Goal: Information Seeking & Learning: Learn about a topic

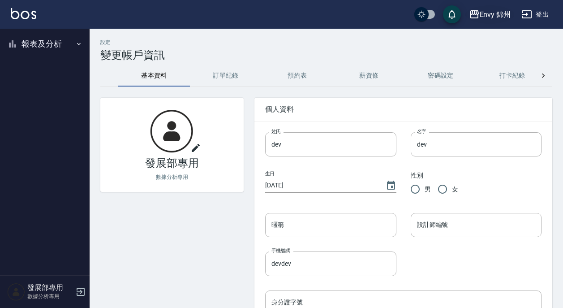
click at [494, 12] on div "Envy 錦州" at bounding box center [495, 14] width 31 height 11
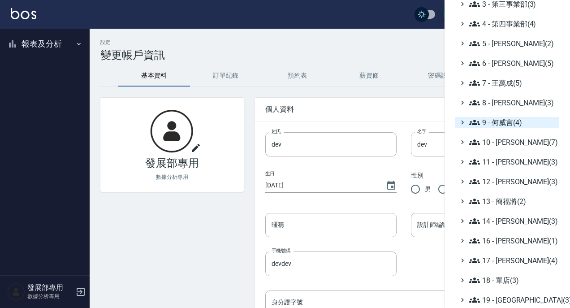
scroll to position [111, 0]
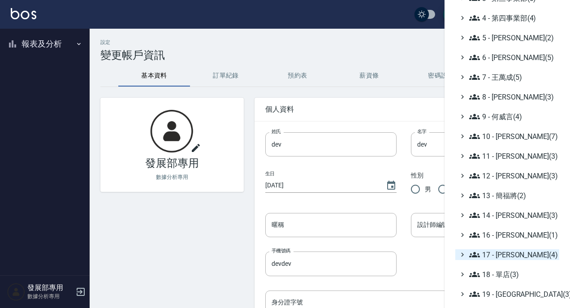
click at [463, 253] on icon at bounding box center [463, 255] width 8 height 8
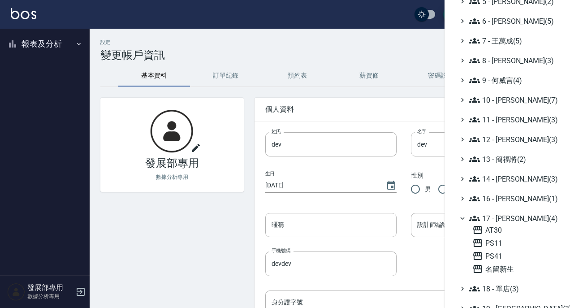
scroll to position [155, 0]
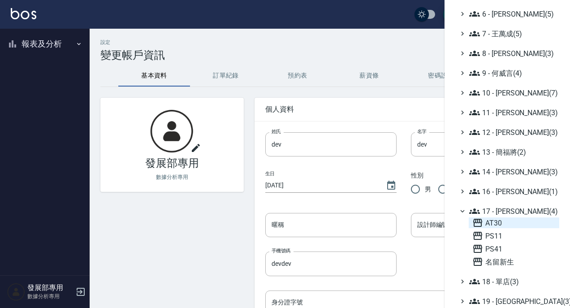
click at [487, 225] on span "AT30" at bounding box center [513, 222] width 83 height 11
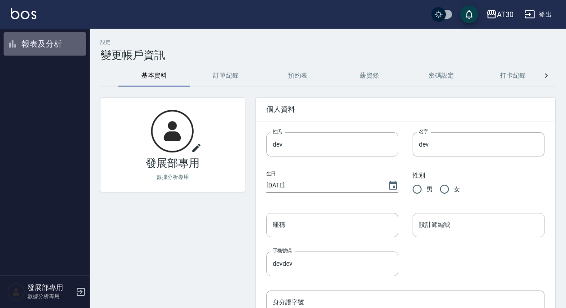
click at [33, 34] on button "報表及分析" at bounding box center [45, 43] width 82 height 23
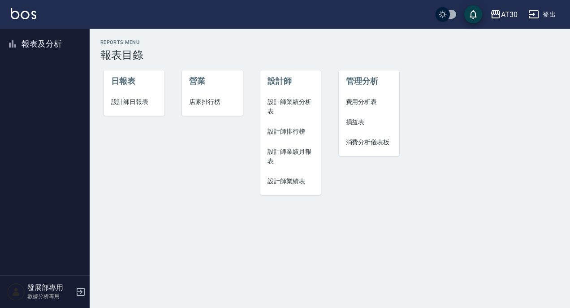
click at [295, 185] on span "設計師業績表" at bounding box center [291, 181] width 47 height 9
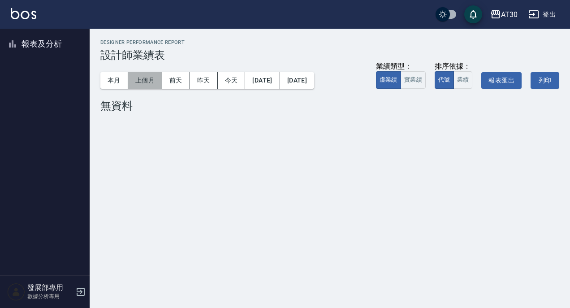
click at [144, 86] on button "上個月" at bounding box center [145, 80] width 34 height 17
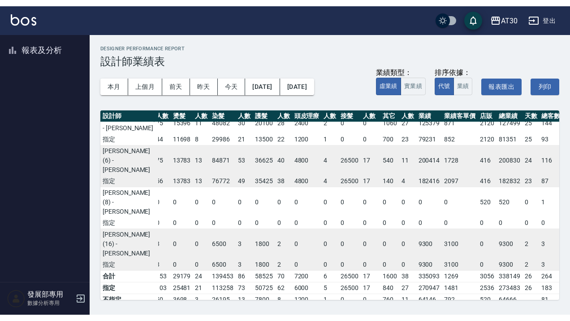
scroll to position [9, 66]
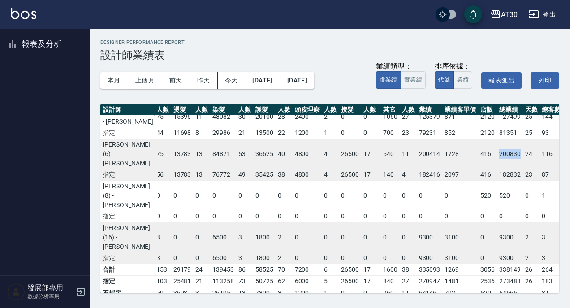
drag, startPoint x: 461, startPoint y: 162, endPoint x: 482, endPoint y: 166, distance: 21.5
click at [497, 166] on td "200830" at bounding box center [510, 154] width 26 height 30
copy td "200830"
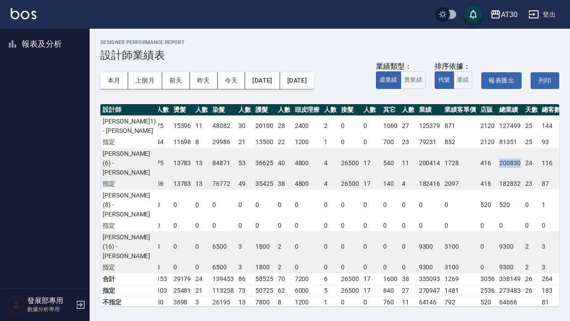
scroll to position [0, 66]
drag, startPoint x: 483, startPoint y: 130, endPoint x: 462, endPoint y: 124, distance: 22.4
click at [497, 124] on td "127499" at bounding box center [510, 125] width 26 height 21
copy td "127499"
click at [495, 15] on icon "button" at bounding box center [495, 14] width 9 height 8
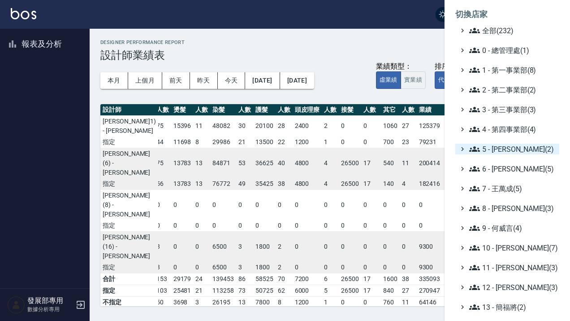
click at [514, 152] on span "5 - [PERSON_NAME](2)" at bounding box center [512, 148] width 87 height 11
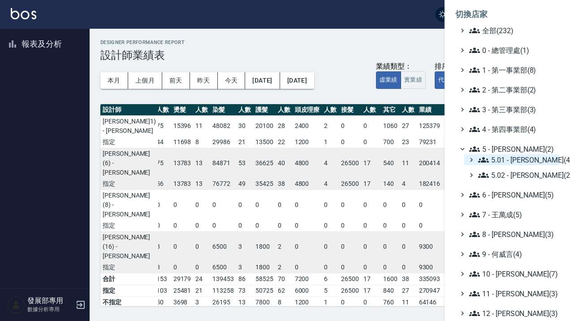
click at [516, 161] on span "5.01 - 劉茲樺(4)" at bounding box center [517, 159] width 78 height 11
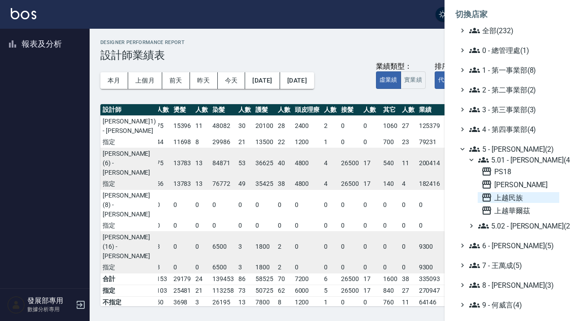
click at [513, 199] on span "上越民族" at bounding box center [518, 197] width 74 height 11
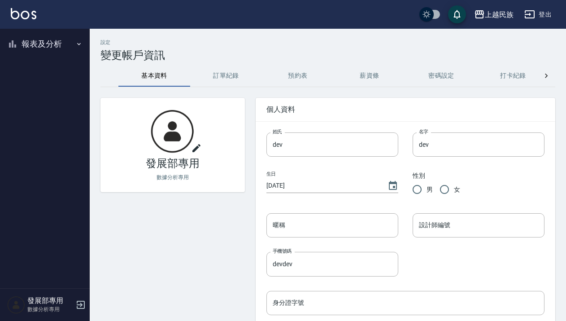
click at [82, 44] on button "報表及分析" at bounding box center [45, 43] width 82 height 23
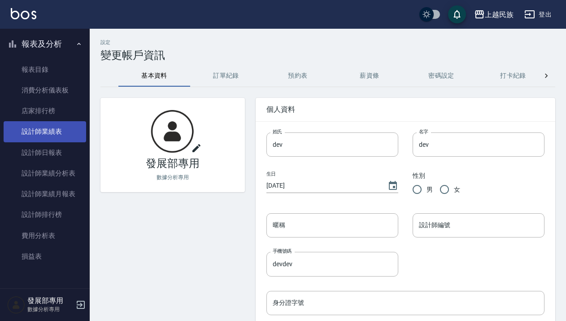
click at [71, 129] on link "設計師業績表" at bounding box center [45, 131] width 82 height 21
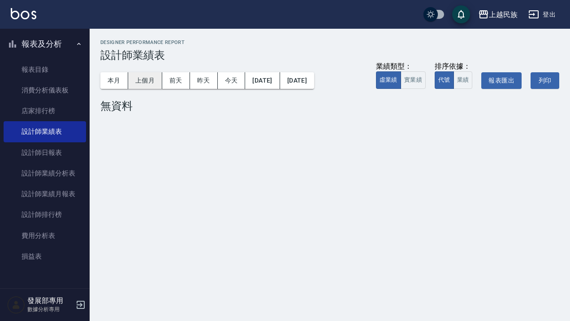
click at [155, 82] on button "上個月" at bounding box center [145, 80] width 34 height 17
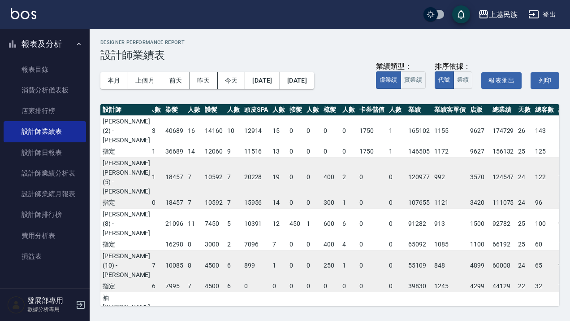
scroll to position [0, 110]
drag, startPoint x: 462, startPoint y: 131, endPoint x: 483, endPoint y: 137, distance: 22.2
click at [491, 137] on td "174729" at bounding box center [504, 130] width 26 height 30
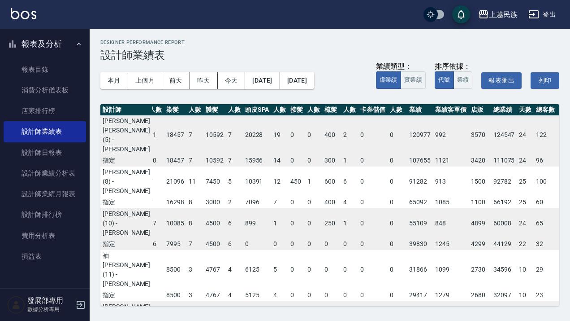
scroll to position [84, 110]
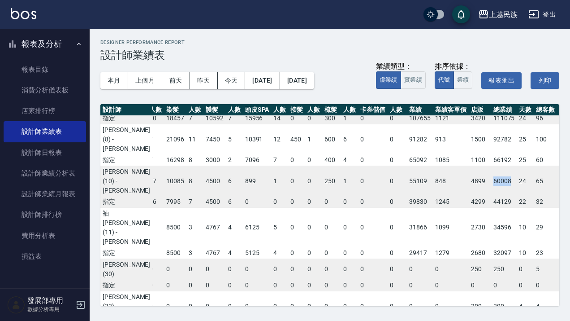
drag, startPoint x: 459, startPoint y: 181, endPoint x: 481, endPoint y: 182, distance: 21.6
click at [479, 182] on tr "張宸玲 (10) - Ula 5100 17 8391 25 25884 17 10085 8 4500 6 899 1 0 0 250 1 0 0 5510…" at bounding box center [289, 180] width 596 height 30
click at [491, 182] on td "60008" at bounding box center [504, 180] width 26 height 30
click at [491, 181] on td "60008" at bounding box center [504, 180] width 26 height 30
drag, startPoint x: 479, startPoint y: 180, endPoint x: 463, endPoint y: 179, distance: 15.7
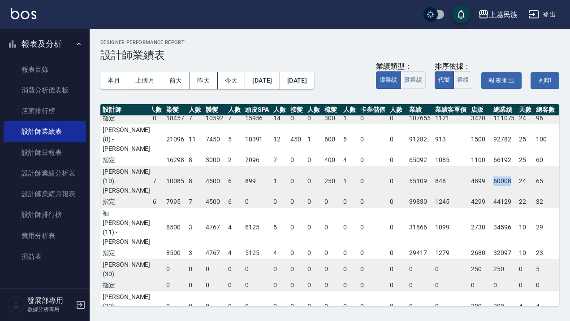
click at [491, 179] on td "60008" at bounding box center [504, 180] width 26 height 30
copy td "60008"
click at [502, 19] on div "上越民族" at bounding box center [503, 14] width 29 height 11
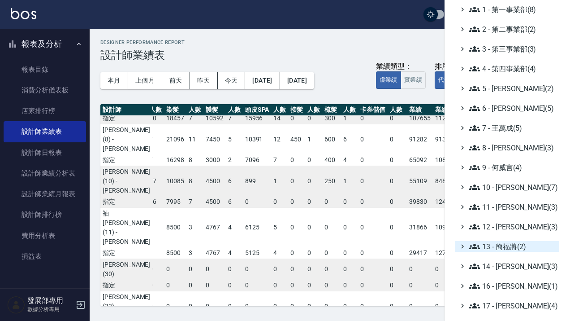
scroll to position [95, 0]
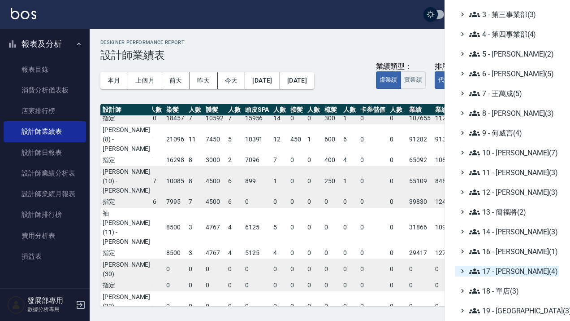
click at [501, 275] on span "17 - [PERSON_NAME](4)" at bounding box center [512, 270] width 87 height 11
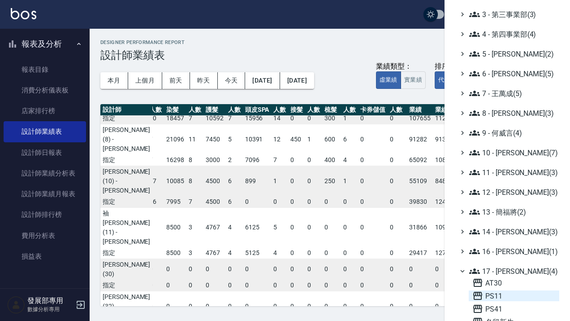
click at [498, 296] on span "PS11" at bounding box center [513, 295] width 83 height 11
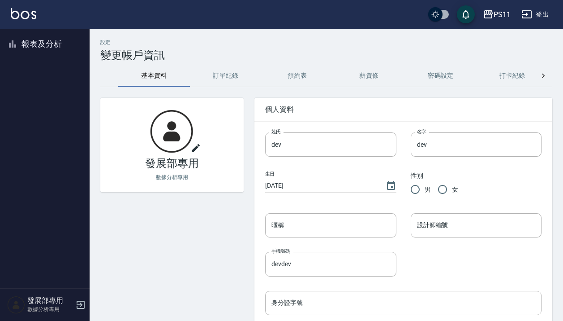
click at [58, 40] on button "報表及分析" at bounding box center [45, 43] width 82 height 23
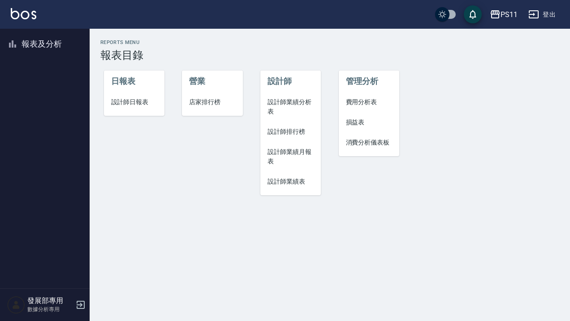
click at [288, 179] on span "設計師業績表" at bounding box center [291, 181] width 47 height 9
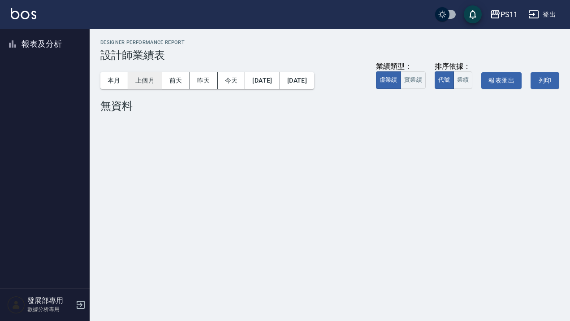
click at [152, 81] on button "上個月" at bounding box center [145, 80] width 34 height 17
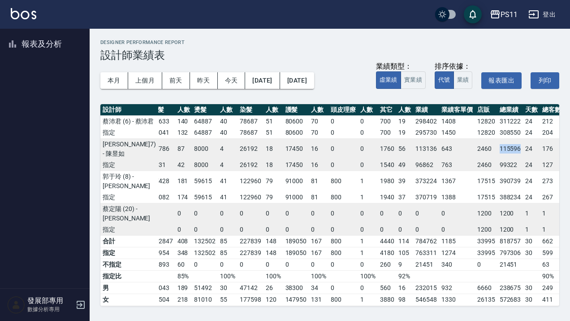
drag, startPoint x: 462, startPoint y: 173, endPoint x: 482, endPoint y: 177, distance: 20.1
click at [498, 159] on td "115596" at bounding box center [511, 148] width 26 height 21
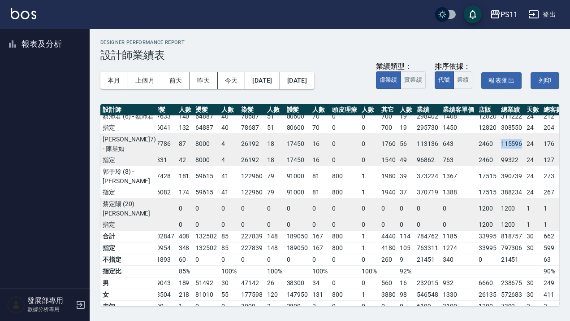
scroll to position [3, 51]
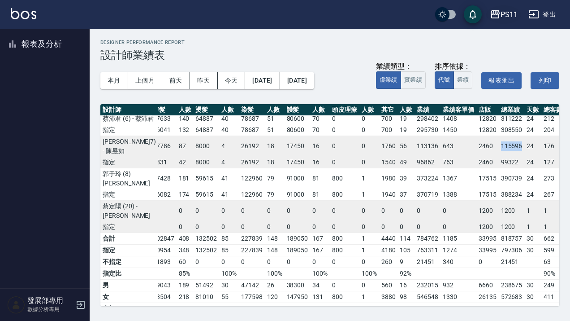
click at [509, 14] on div "PS11" at bounding box center [509, 14] width 17 height 11
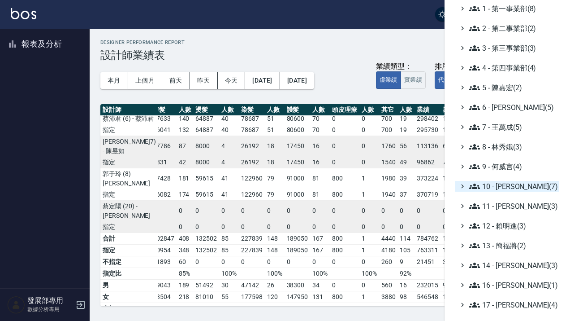
scroll to position [61, 0]
click at [493, 170] on span "9 - 何威言(4)" at bounding box center [512, 166] width 87 height 11
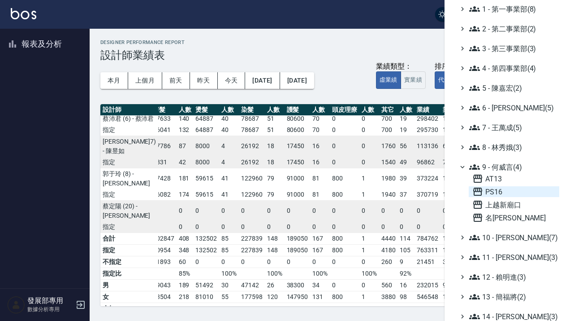
click at [500, 194] on span "PS16" at bounding box center [513, 191] width 83 height 11
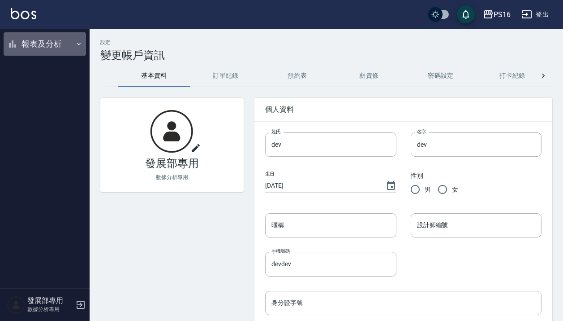
click at [32, 50] on button "報表及分析" at bounding box center [45, 43] width 82 height 23
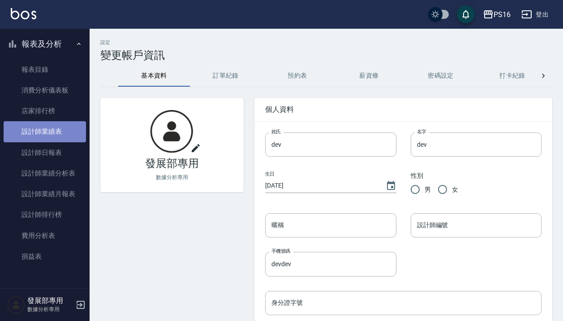
click at [58, 137] on link "設計師業績表" at bounding box center [45, 131] width 82 height 21
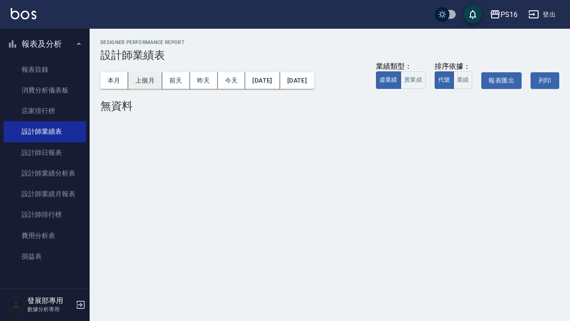
click at [142, 81] on button "上個月" at bounding box center [145, 80] width 34 height 17
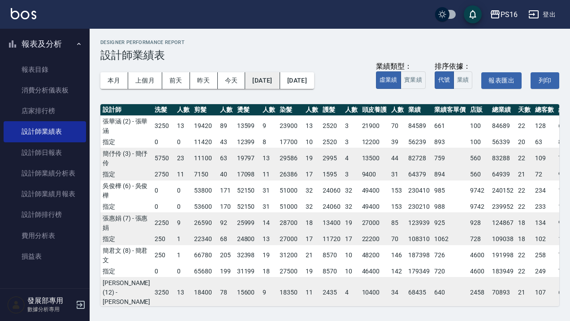
click at [280, 83] on button "[DATE]" at bounding box center [262, 80] width 35 height 17
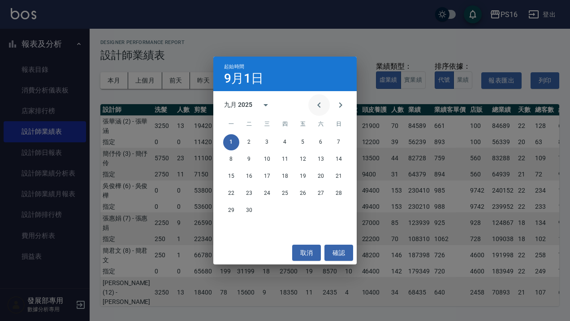
click at [314, 107] on icon "Previous month" at bounding box center [319, 105] width 11 height 11
click at [301, 140] on button "1" at bounding box center [303, 142] width 16 height 16
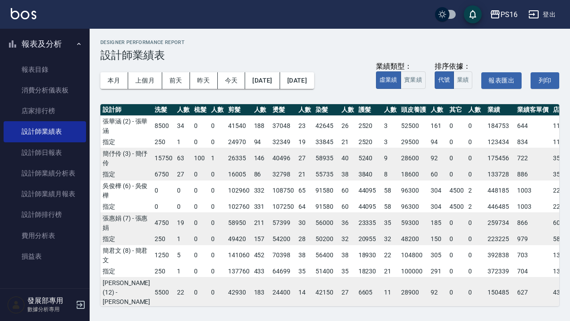
click at [314, 83] on button "[DATE]" at bounding box center [297, 80] width 34 height 17
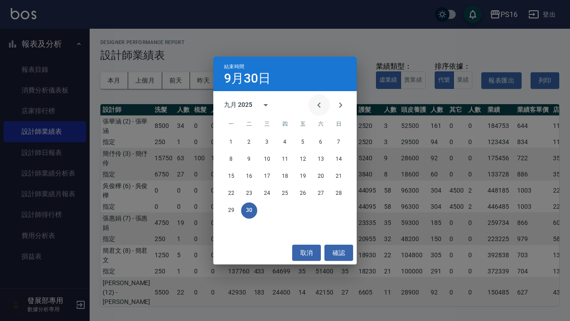
click at [314, 109] on icon "Previous month" at bounding box center [319, 105] width 11 height 11
click at [341, 213] on button "31" at bounding box center [339, 210] width 16 height 16
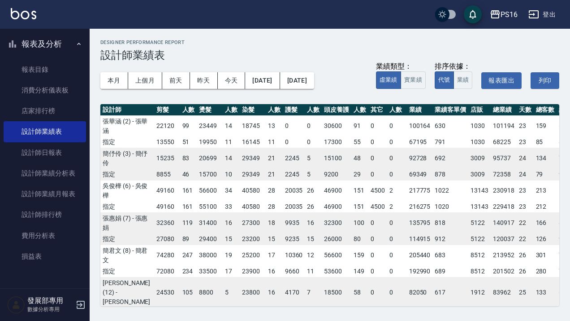
scroll to position [0, 71]
drag, startPoint x: 462, startPoint y: 170, endPoint x: 478, endPoint y: 176, distance: 17.2
click at [491, 169] on td "95737" at bounding box center [504, 157] width 26 height 21
copy td "95737"
click at [147, 83] on button "上個月" at bounding box center [145, 80] width 34 height 17
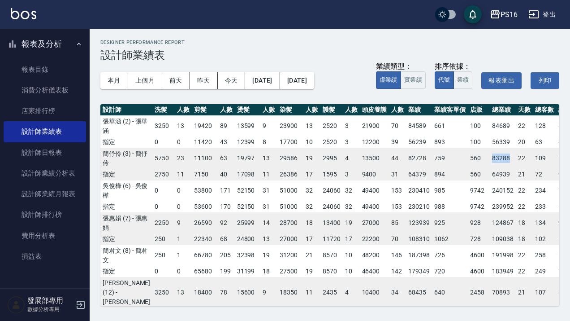
drag, startPoint x: 463, startPoint y: 172, endPoint x: 480, endPoint y: 177, distance: 17.7
click at [490, 169] on td "83288" at bounding box center [503, 157] width 26 height 21
copy td "83288"
click at [511, 15] on div "PS16" at bounding box center [509, 14] width 17 height 11
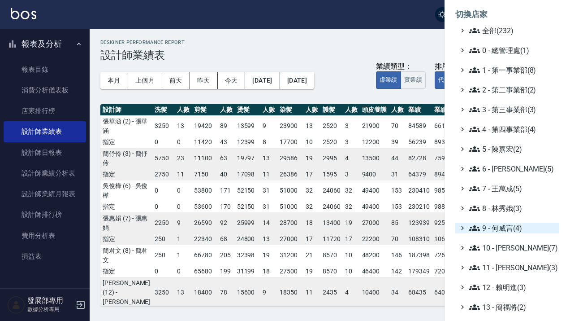
click at [505, 230] on span "9 - 何威言(4)" at bounding box center [512, 227] width 87 height 11
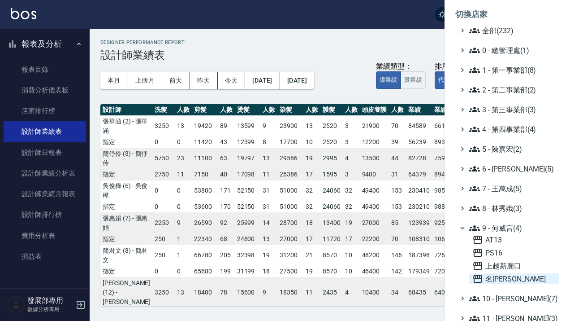
click at [513, 281] on span "名[PERSON_NAME]" at bounding box center [513, 278] width 83 height 11
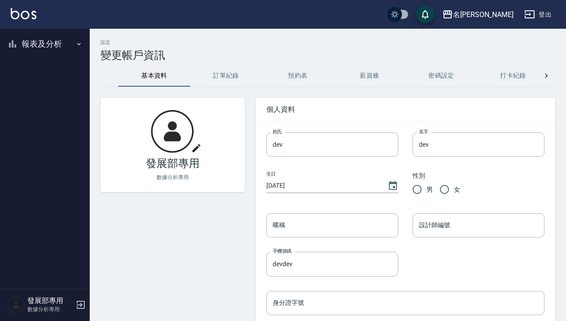
click at [74, 48] on button "報表及分析" at bounding box center [45, 43] width 82 height 23
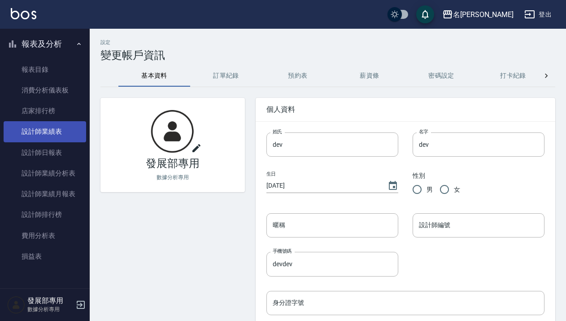
click at [55, 127] on link "設計師業績表" at bounding box center [45, 131] width 82 height 21
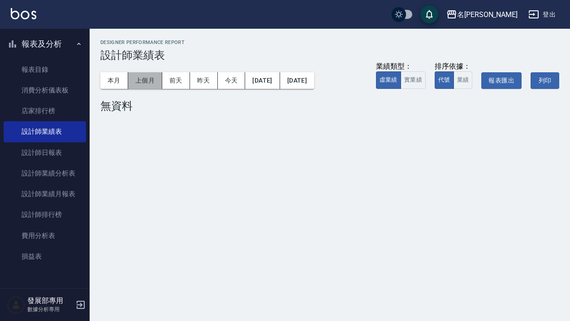
click at [139, 84] on button "上個月" at bounding box center [145, 80] width 34 height 17
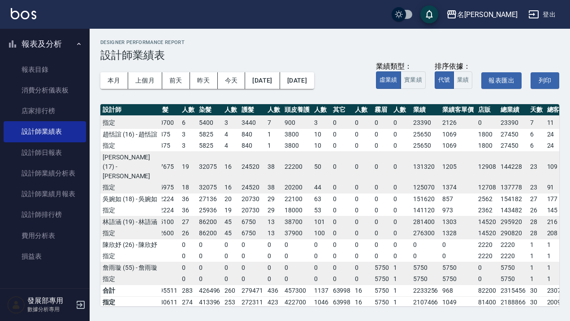
drag, startPoint x: 459, startPoint y: 178, endPoint x: 479, endPoint y: 178, distance: 20.2
click at [498, 43] on td "56298" at bounding box center [513, 37] width 30 height 12
copy td "56298"
click at [265, 86] on button "[DATE]" at bounding box center [262, 80] width 35 height 17
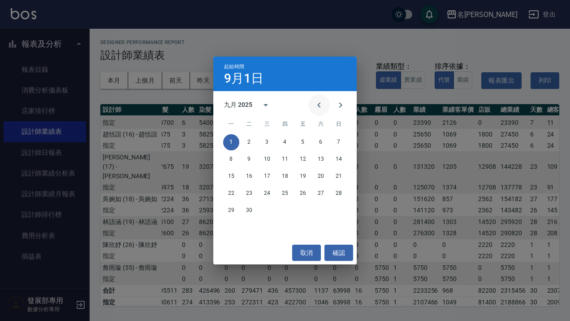
click at [318, 107] on icon "Previous month" at bounding box center [319, 105] width 11 height 11
click at [301, 140] on button "1" at bounding box center [303, 142] width 16 height 16
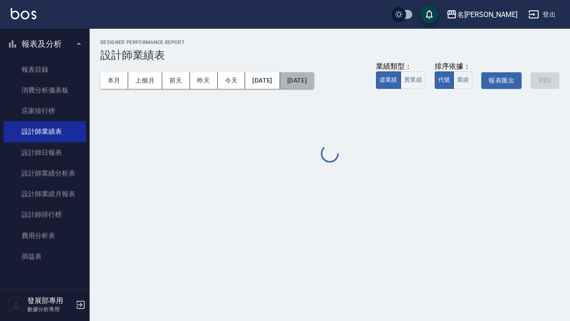
click at [314, 78] on button "[DATE]" at bounding box center [297, 80] width 34 height 17
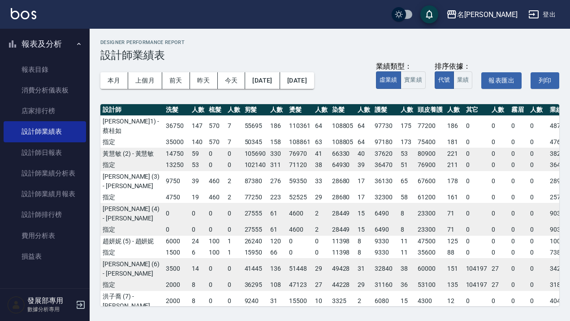
click at [355, 108] on th "人數" at bounding box center [363, 110] width 17 height 12
click at [314, 81] on button "[DATE]" at bounding box center [297, 80] width 34 height 17
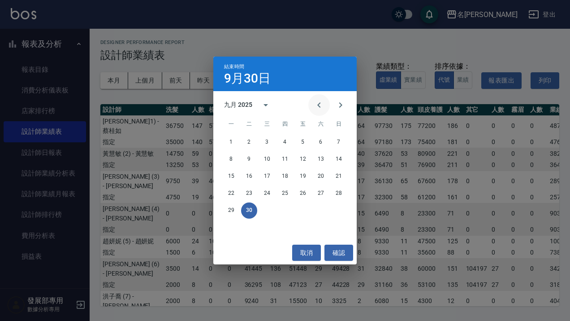
click at [322, 107] on icon "Previous month" at bounding box center [319, 105] width 11 height 11
click at [337, 213] on button "31" at bounding box center [339, 210] width 16 height 16
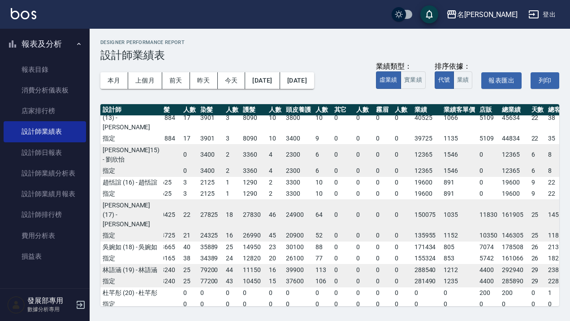
scroll to position [363, 131]
drag, startPoint x: 510, startPoint y: 227, endPoint x: 503, endPoint y: 226, distance: 6.9
click at [546, 91] on td "45" at bounding box center [557, 85] width 23 height 12
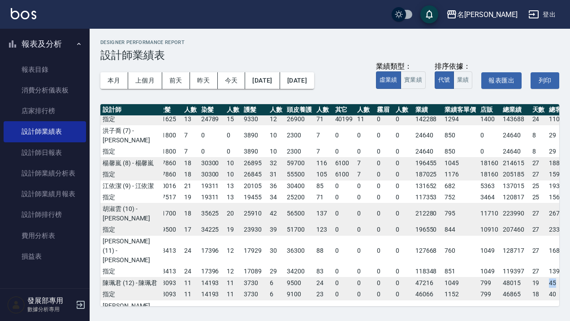
scroll to position [165, 130]
click at [548, 113] on td "139" at bounding box center [559, 102] width 23 height 21
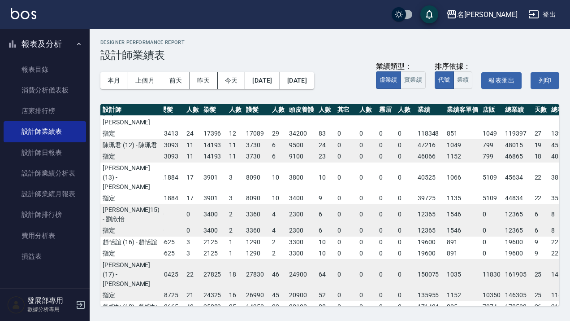
scroll to position [301, 129]
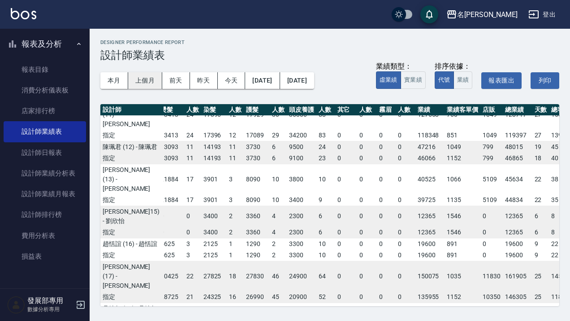
click at [151, 81] on button "上個月" at bounding box center [145, 80] width 34 height 17
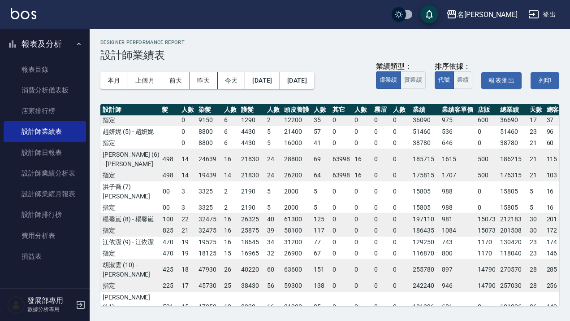
scroll to position [109, 128]
drag, startPoint x: 480, startPoint y: 230, endPoint x: 460, endPoint y: 230, distance: 19.3
click at [498, 169] on td "186215" at bounding box center [513, 158] width 30 height 21
copy td "186215"
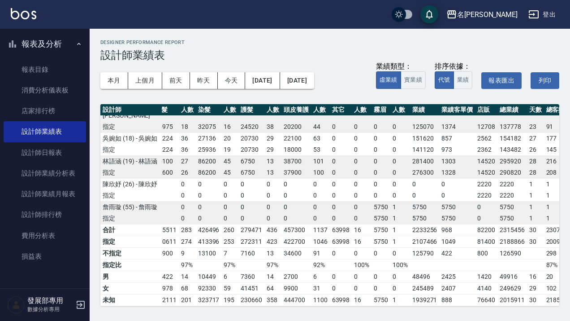
scroll to position [478, 128]
drag, startPoint x: 459, startPoint y: 153, endPoint x: 477, endPoint y: 152, distance: 18.0
click at [498, 24] on td "52367" at bounding box center [513, 9] width 30 height 30
copy td "52367"
click at [280, 80] on button "[DATE]" at bounding box center [262, 80] width 35 height 17
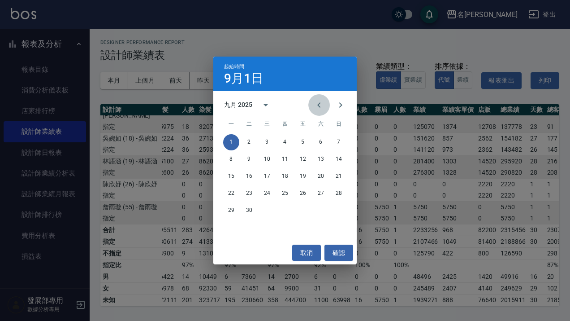
click at [325, 104] on button "Previous month" at bounding box center [319, 105] width 22 height 22
click at [299, 142] on button "1" at bounding box center [303, 142] width 16 height 16
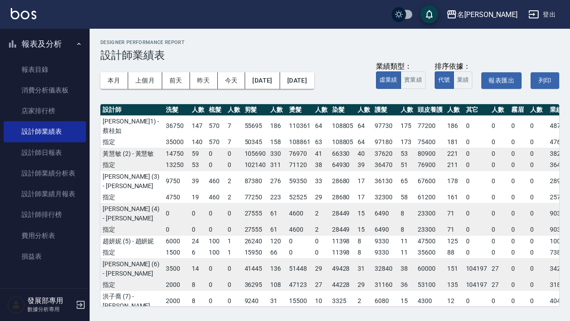
click at [314, 82] on button "[DATE]" at bounding box center [297, 80] width 34 height 17
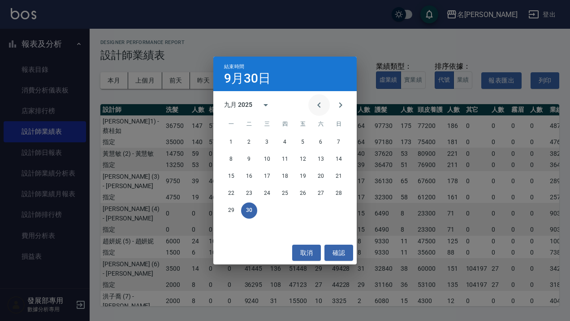
click at [317, 108] on icon "Previous month" at bounding box center [319, 105] width 11 height 11
click at [332, 209] on button "31" at bounding box center [339, 210] width 16 height 16
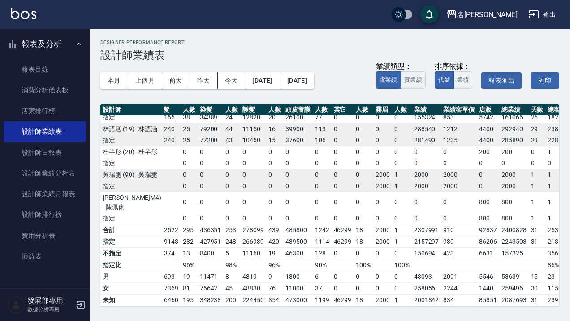
scroll to position [615, 131]
click at [152, 79] on button "上個月" at bounding box center [145, 80] width 34 height 17
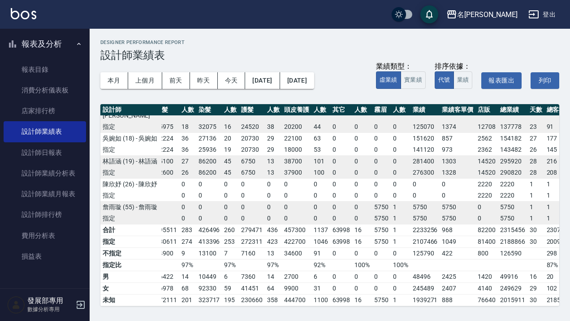
scroll to position [641, 128]
drag, startPoint x: 457, startPoint y: 153, endPoint x: 481, endPoint y: 157, distance: 24.5
click at [498, 144] on td "154182" at bounding box center [513, 138] width 30 height 12
copy td "154182"
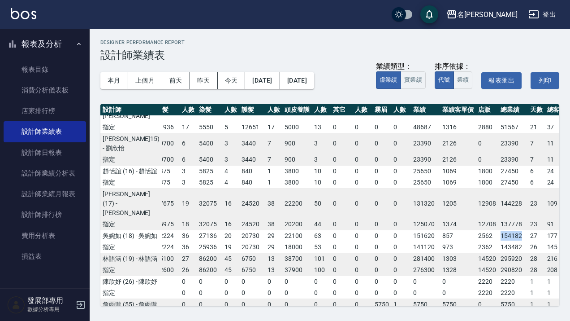
scroll to position [0, 0]
drag, startPoint x: 458, startPoint y: 172, endPoint x: 481, endPoint y: 175, distance: 23.1
click at [498, 57] on td "101396" at bounding box center [513, 41] width 30 height 30
copy td "101396"
click at [516, 17] on div "名留仁二" at bounding box center [487, 14] width 61 height 11
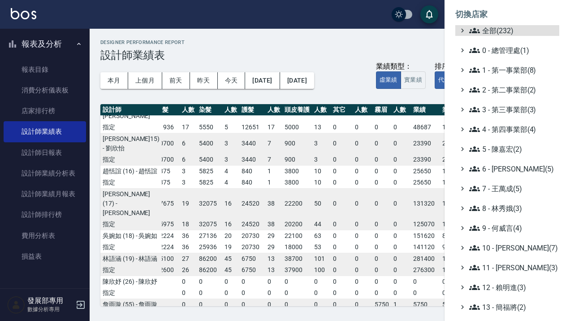
click at [505, 234] on ul "全部(232) 0 - 總管理處(1) 1 - 第一事業部(8) 2 - 第二事業部(2) 3 - 第三事業部(3) 4 - 第四事業部(4) 5 - 陳嘉宏…" at bounding box center [507, 247] width 104 height 445
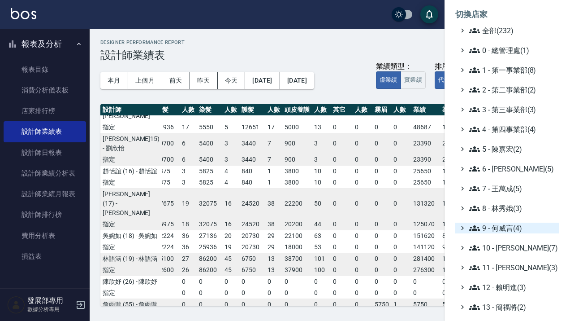
click at [511, 228] on span "9 - 何威言(4)" at bounding box center [512, 227] width 87 height 11
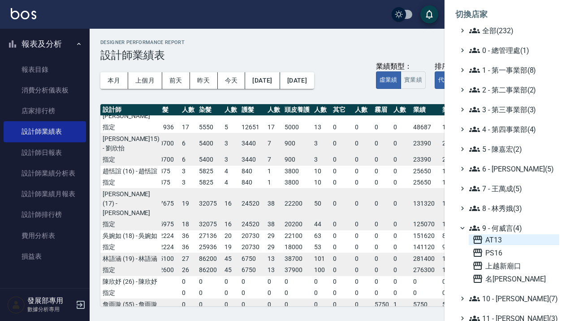
click at [508, 241] on span "AT13" at bounding box center [513, 239] width 83 height 11
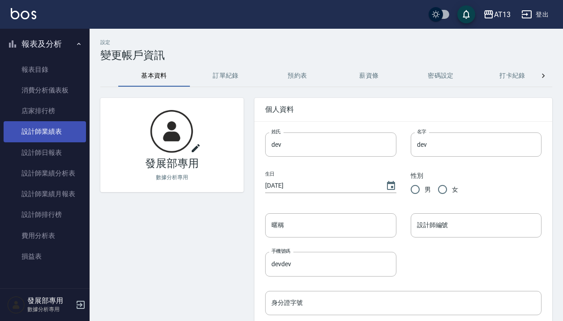
click at [56, 131] on link "設計師業績表" at bounding box center [45, 131] width 82 height 21
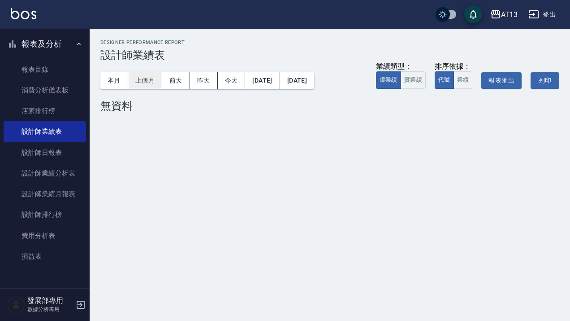
click at [149, 79] on button "上個月" at bounding box center [145, 80] width 34 height 17
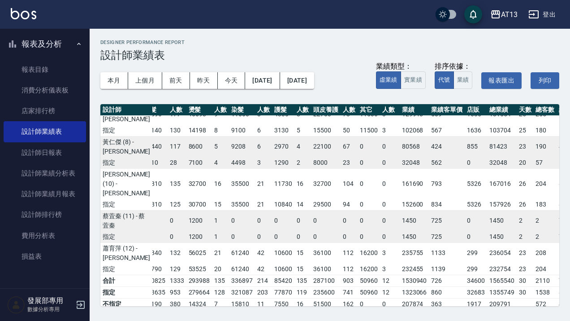
scroll to position [215, 49]
drag, startPoint x: 459, startPoint y: 209, endPoint x: 476, endPoint y: 208, distance: 16.2
click at [488, 157] on td "81423" at bounding box center [503, 146] width 30 height 21
copy td "81423"
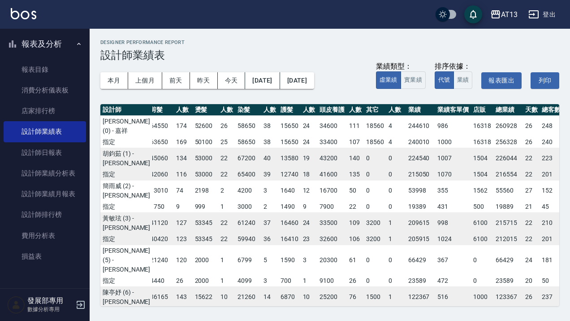
scroll to position [0, 0]
click at [341, 52] on h3 "設計師業績表" at bounding box center [329, 55] width 459 height 13
click at [507, 11] on div "AT13" at bounding box center [509, 14] width 17 height 11
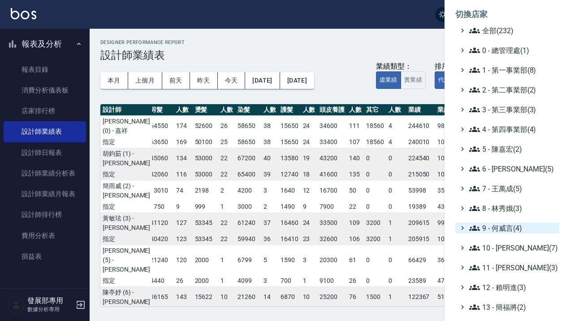
click at [509, 231] on span "9 - 何威言(4)" at bounding box center [512, 227] width 87 height 11
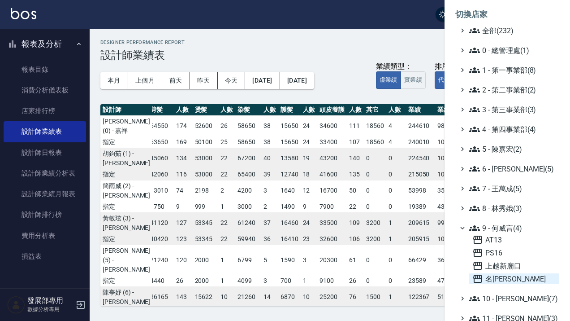
click at [506, 277] on span "名[PERSON_NAME]" at bounding box center [513, 278] width 83 height 11
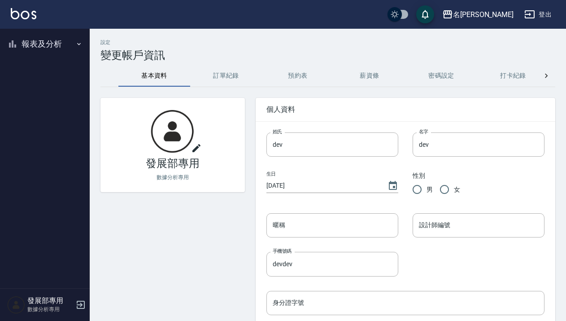
click at [78, 39] on button "報表及分析" at bounding box center [45, 43] width 82 height 23
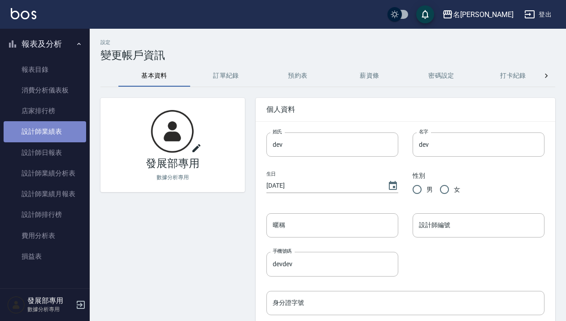
click at [65, 130] on link "設計師業績表" at bounding box center [45, 131] width 82 height 21
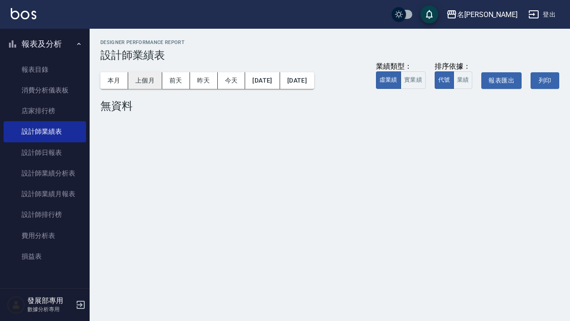
click at [140, 80] on button "上個月" at bounding box center [145, 80] width 34 height 17
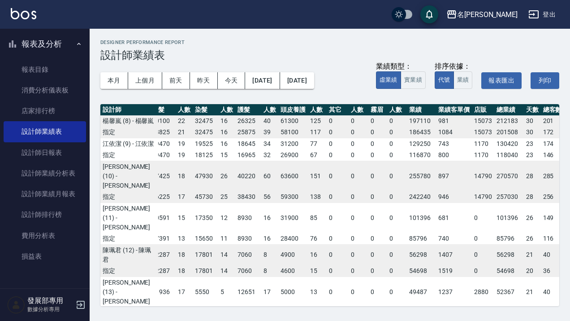
scroll to position [245, 128]
drag, startPoint x: 459, startPoint y: 220, endPoint x: 483, endPoint y: 217, distance: 24.3
click at [495, 149] on td "130420" at bounding box center [510, 144] width 30 height 12
copy td "130420"
click at [267, 79] on button "[DATE]" at bounding box center [262, 80] width 35 height 17
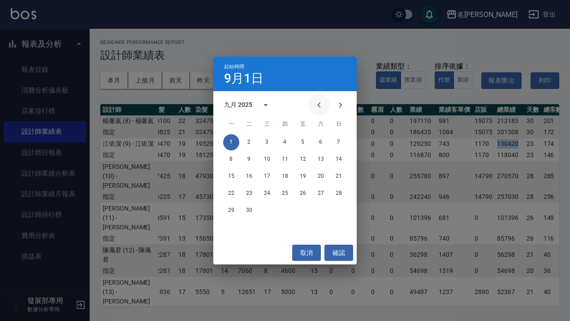
click at [316, 107] on icon "Previous month" at bounding box center [319, 105] width 11 height 11
click at [303, 144] on button "1" at bounding box center [303, 142] width 16 height 16
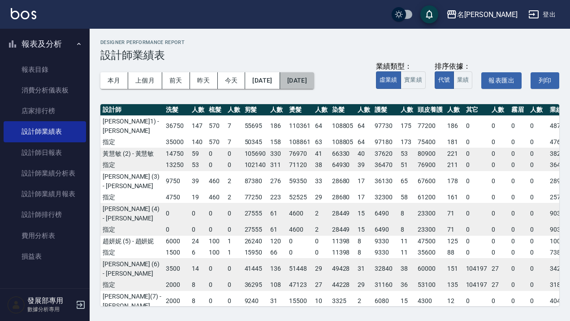
click at [314, 80] on button "[DATE]" at bounding box center [297, 80] width 34 height 17
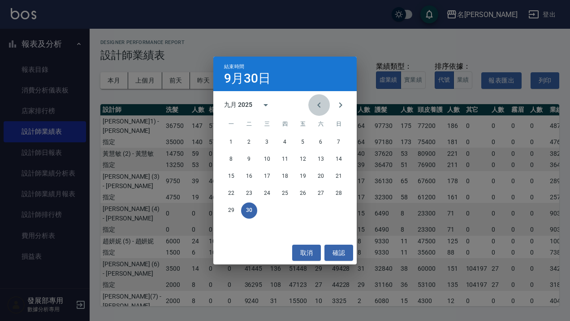
click at [318, 106] on icon "Previous month" at bounding box center [319, 105] width 11 height 11
click at [340, 212] on button "31" at bounding box center [339, 210] width 16 height 16
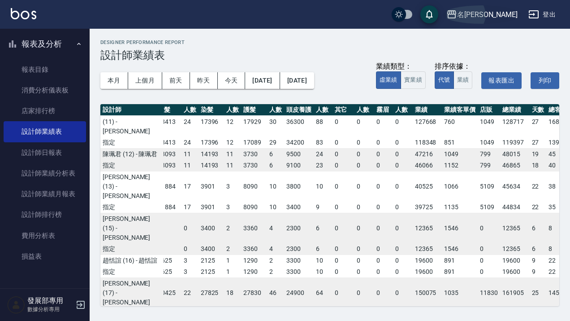
click at [503, 14] on div "名留仁二" at bounding box center [487, 14] width 61 height 11
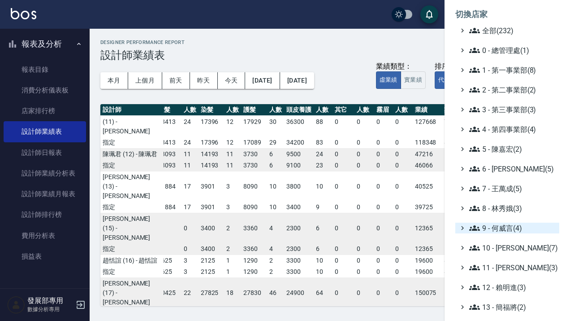
click at [499, 230] on span "9 - 何威言(4)" at bounding box center [512, 227] width 87 height 11
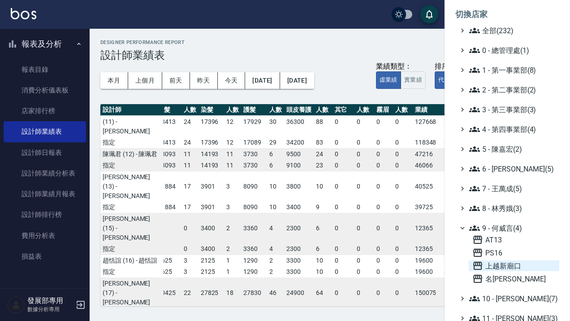
click at [505, 267] on span "上越新廟口" at bounding box center [513, 265] width 83 height 11
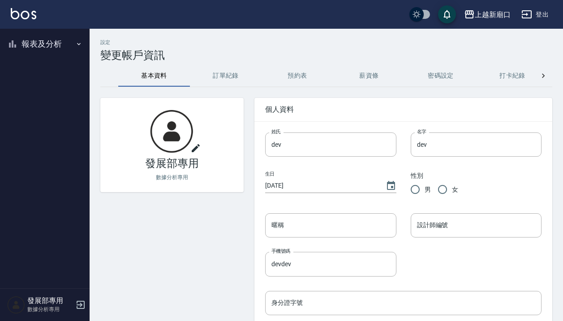
click at [55, 41] on button "報表及分析" at bounding box center [45, 43] width 82 height 23
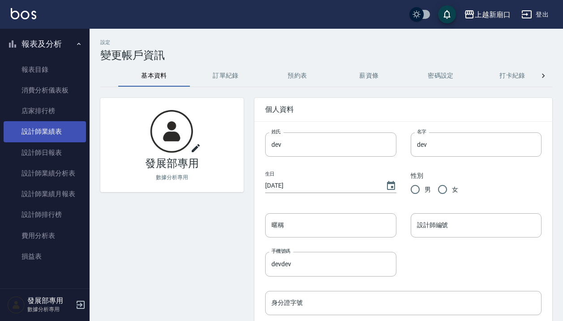
click at [60, 132] on link "設計師業績表" at bounding box center [45, 131] width 82 height 21
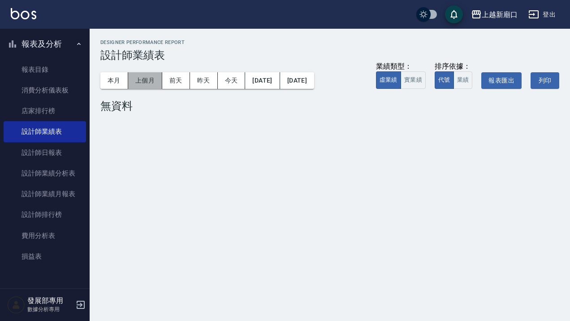
click at [160, 76] on button "上個月" at bounding box center [145, 80] width 34 height 17
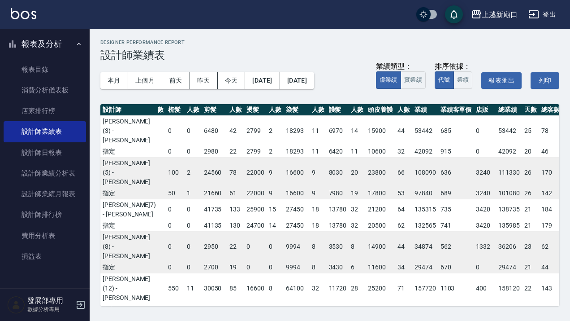
scroll to position [0, 31]
drag, startPoint x: 464, startPoint y: 129, endPoint x: 481, endPoint y: 133, distance: 17.4
click at [497, 133] on td "53442" at bounding box center [510, 130] width 26 height 30
copy td "53442"
click at [502, 11] on div "上越新廟口" at bounding box center [500, 14] width 36 height 11
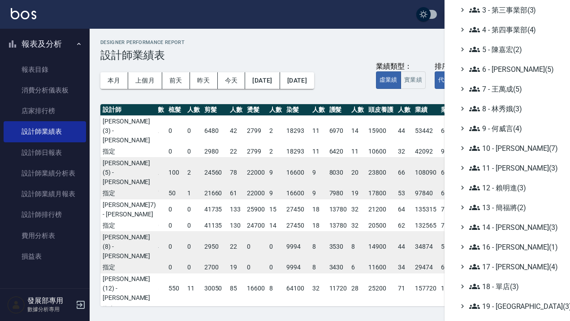
scroll to position [101, 0]
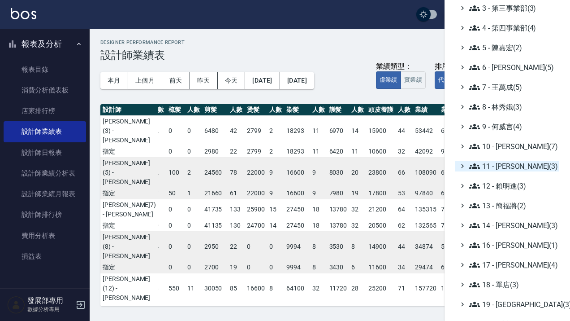
click at [519, 170] on span "11 - [PERSON_NAME](3)" at bounding box center [512, 165] width 87 height 11
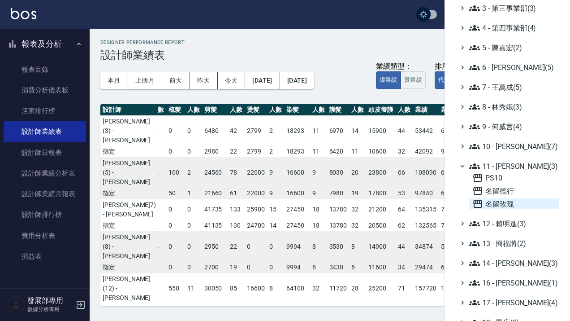
click at [509, 199] on span "名留玫瑰" at bounding box center [513, 203] width 83 height 11
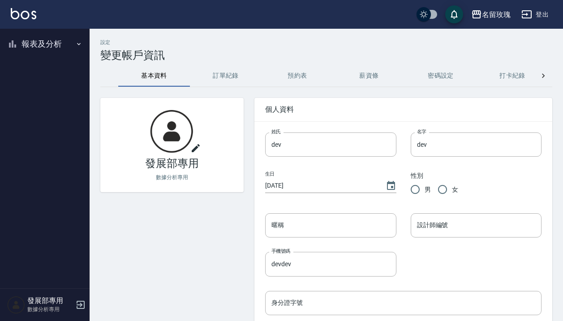
click at [52, 44] on button "報表及分析" at bounding box center [45, 43] width 82 height 23
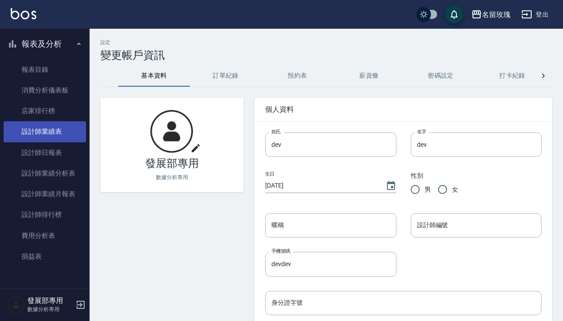
click at [65, 132] on link "設計師業績表" at bounding box center [45, 131] width 82 height 21
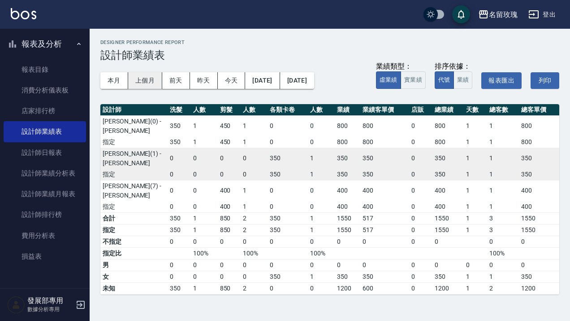
click at [148, 84] on button "上個月" at bounding box center [145, 80] width 34 height 17
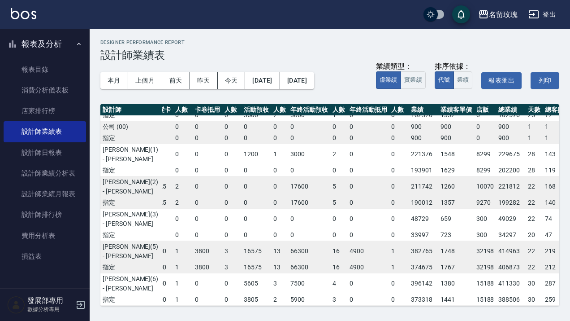
scroll to position [27, 399]
drag, startPoint x: 459, startPoint y: 178, endPoint x: 482, endPoint y: 180, distance: 22.5
click at [497, 165] on td "229675" at bounding box center [512, 153] width 30 height 21
click at [504, 15] on div "名留玫瑰" at bounding box center [503, 14] width 29 height 11
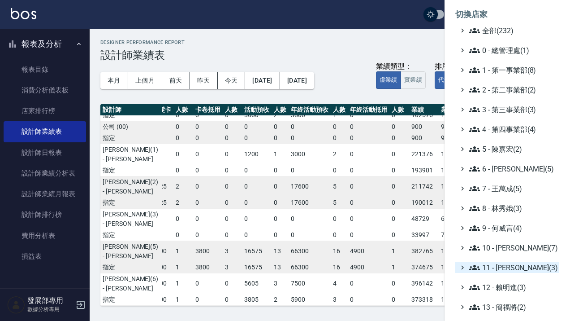
scroll to position [84, 0]
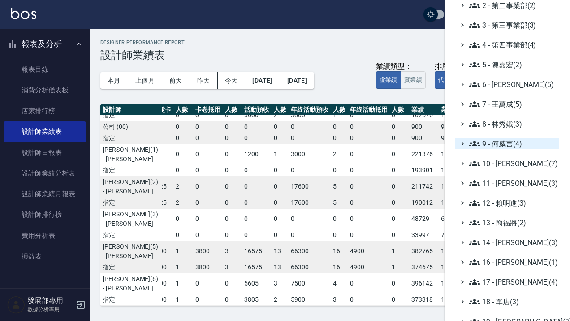
click at [509, 147] on span "9 - 何威言(4)" at bounding box center [512, 143] width 87 height 11
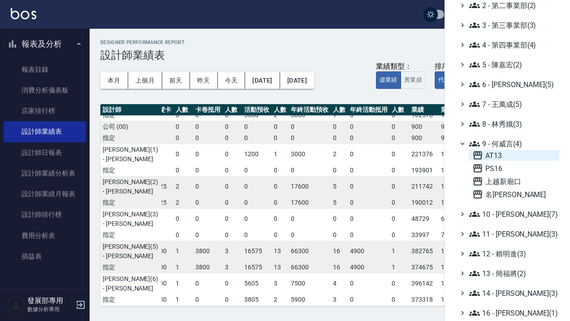
click at [503, 157] on span "AT13" at bounding box center [513, 155] width 83 height 11
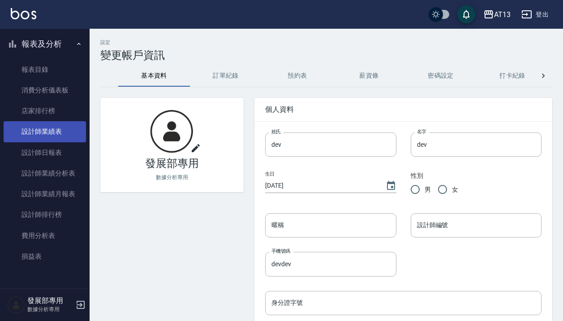
click at [59, 127] on link "設計師業績表" at bounding box center [45, 131] width 82 height 21
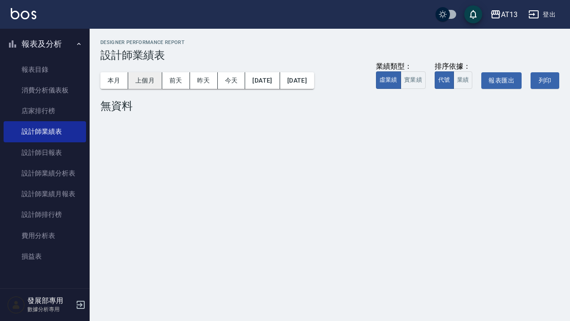
click at [149, 81] on button "上個月" at bounding box center [145, 80] width 34 height 17
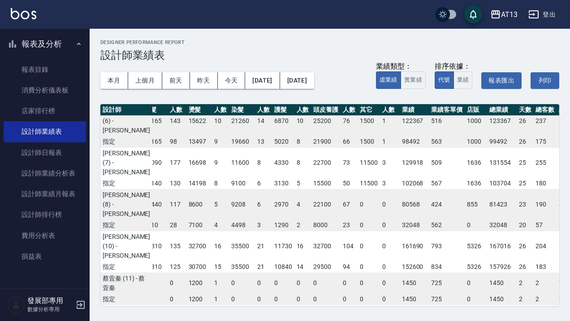
scroll to position [209, 49]
